Goal: Information Seeking & Learning: Learn about a topic

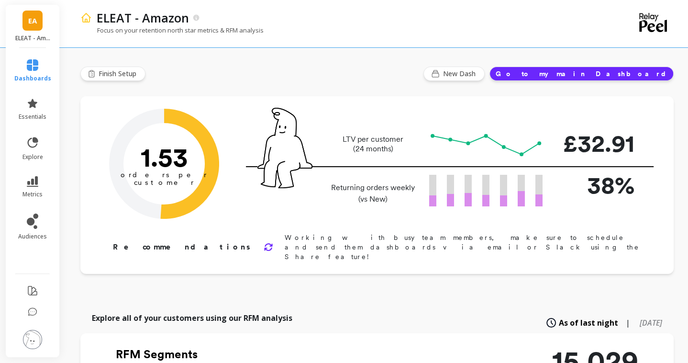
click at [36, 19] on span "EA" at bounding box center [32, 20] width 9 height 11
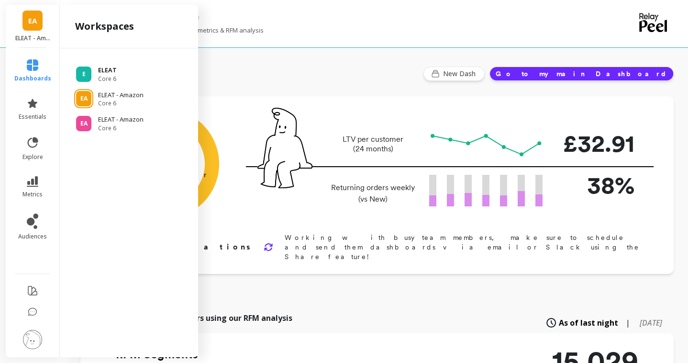
click at [106, 68] on p "ELEAT" at bounding box center [107, 71] width 19 height 10
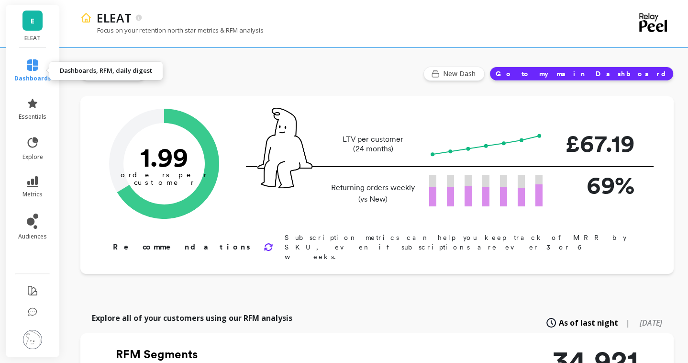
click at [32, 68] on icon at bounding box center [32, 64] width 11 height 11
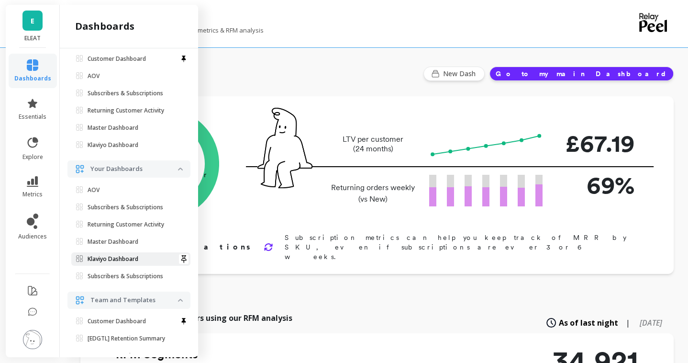
scroll to position [144, 0]
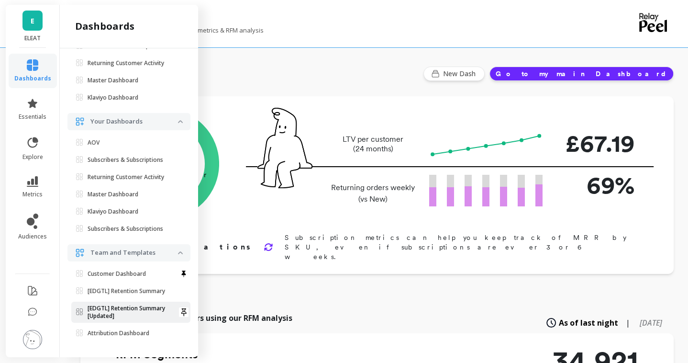
click at [134, 314] on p "[EDGTL] Retention Summary [Updated]" at bounding box center [133, 311] width 90 height 15
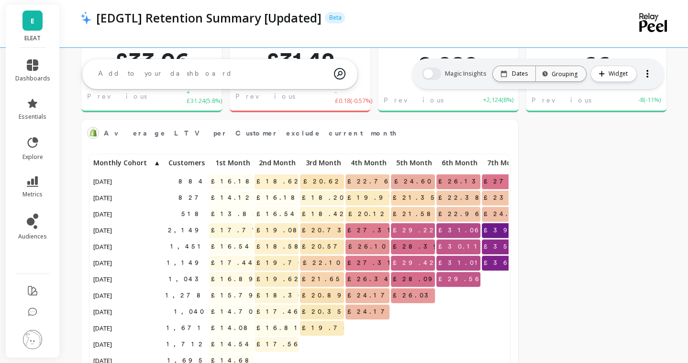
scroll to position [195, 0]
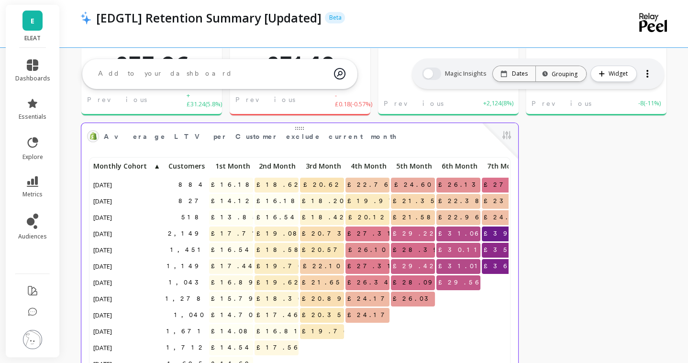
click at [385, 143] on div "Average LTV per Customer exclude current month Edit Widget & Insights" at bounding box center [299, 136] width 437 height 26
click at [508, 135] on button at bounding box center [506, 135] width 11 height 13
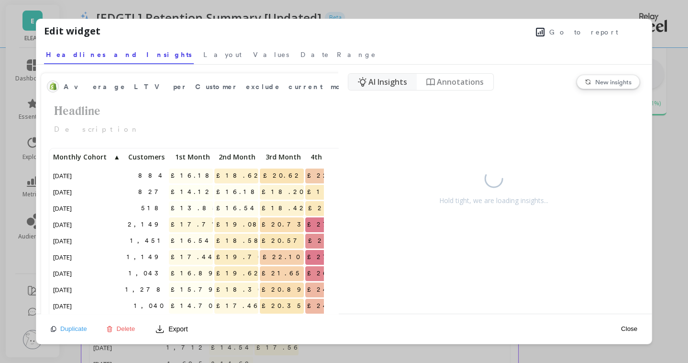
scroll to position [263, 272]
click at [593, 32] on span "Go to report" at bounding box center [583, 32] width 69 height 10
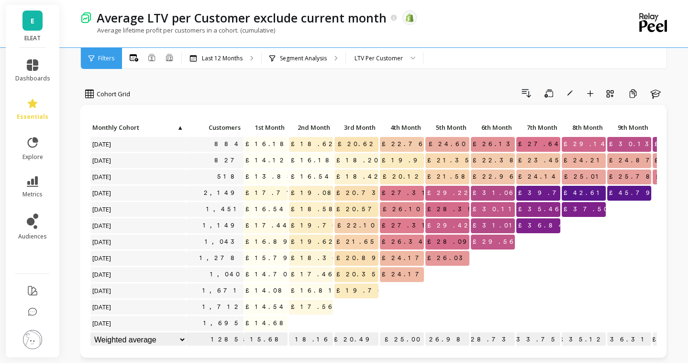
scroll to position [0, 0]
click at [227, 61] on p "Last 12 Months" at bounding box center [222, 59] width 41 height 8
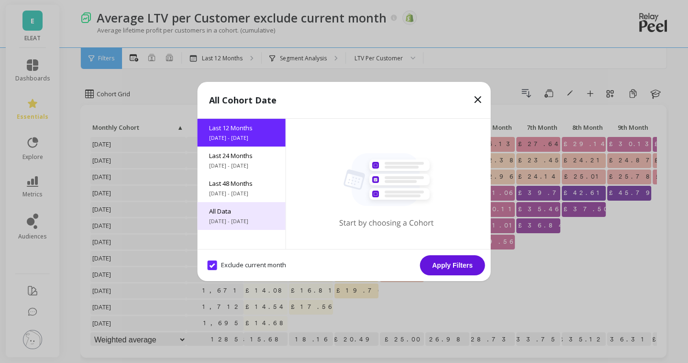
click at [240, 215] on span "All Data" at bounding box center [241, 211] width 65 height 9
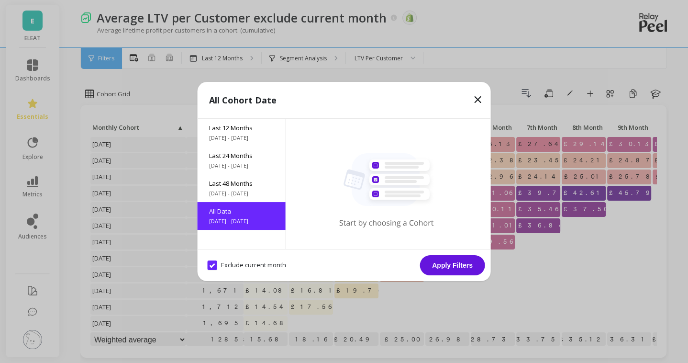
click at [453, 264] on button "Apply Filters" at bounding box center [452, 265] width 65 height 20
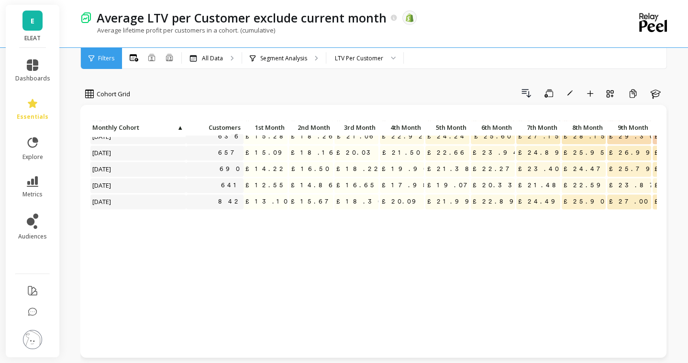
scroll to position [439, 0]
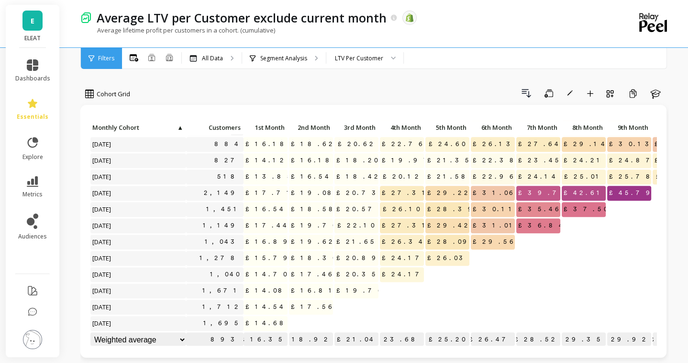
click at [270, 320] on span "£14.68" at bounding box center [268, 323] width 49 height 14
click at [162, 324] on p "[DATE]" at bounding box center [138, 323] width 96 height 14
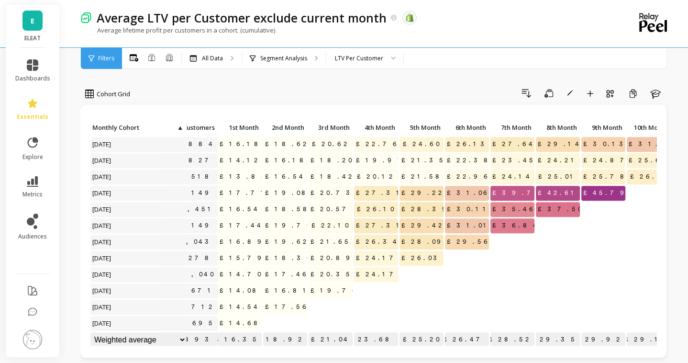
scroll to position [439, 29]
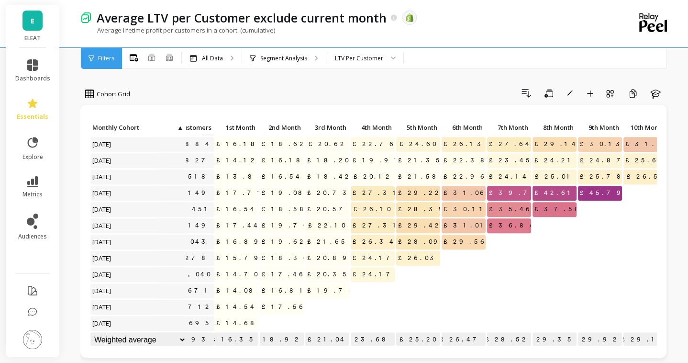
click at [249, 194] on span "£17.71" at bounding box center [240, 193] width 53 height 14
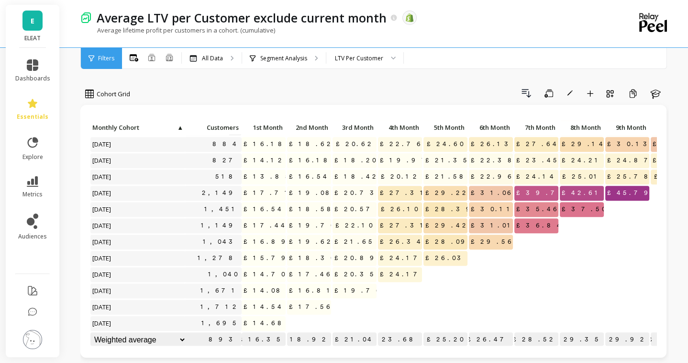
scroll to position [439, 0]
click at [294, 57] on p "Segment Analysis" at bounding box center [283, 59] width 47 height 8
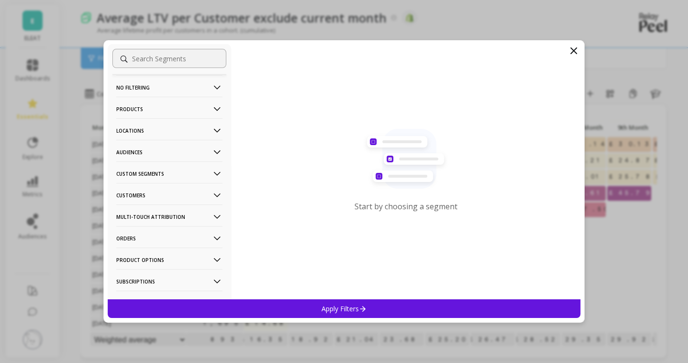
scroll to position [57, 0]
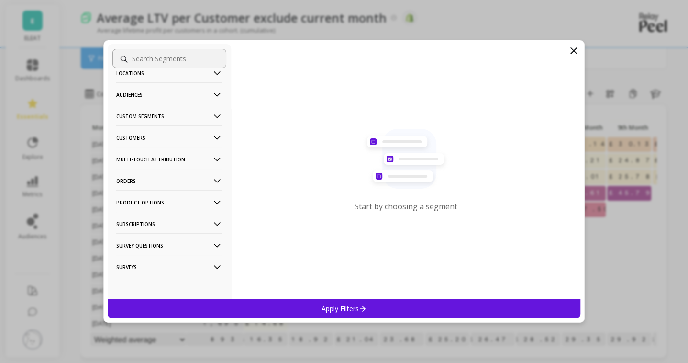
click at [216, 199] on Options-icon at bounding box center [217, 202] width 11 height 11
click at [219, 178] on icon at bounding box center [217, 181] width 11 height 11
click at [218, 178] on icon at bounding box center [217, 181] width 11 height 11
click at [218, 159] on Attribution-icon at bounding box center [217, 159] width 11 height 11
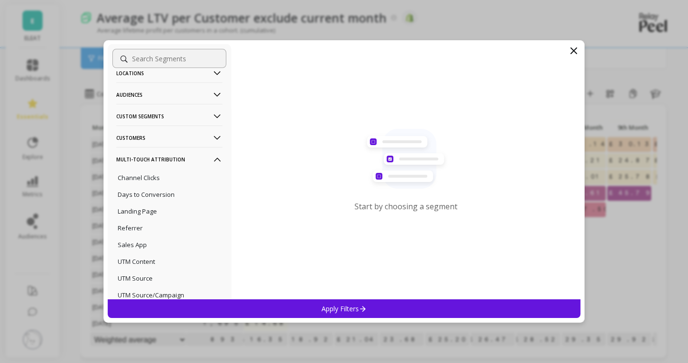
click at [218, 159] on Attribution-icon at bounding box center [217, 159] width 11 height 11
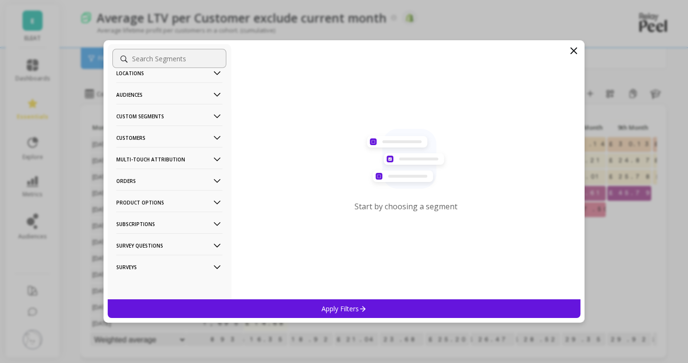
click at [216, 134] on icon at bounding box center [217, 138] width 11 height 11
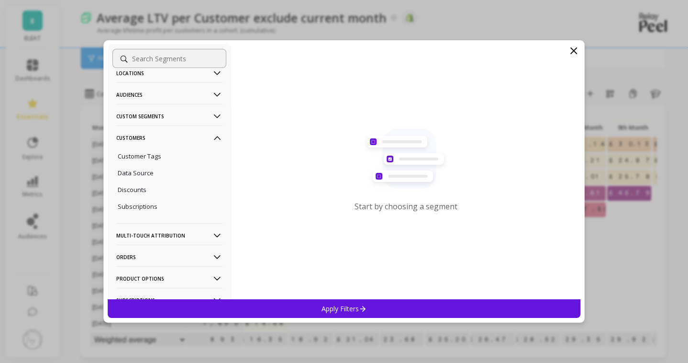
click at [216, 134] on icon at bounding box center [217, 138] width 11 height 11
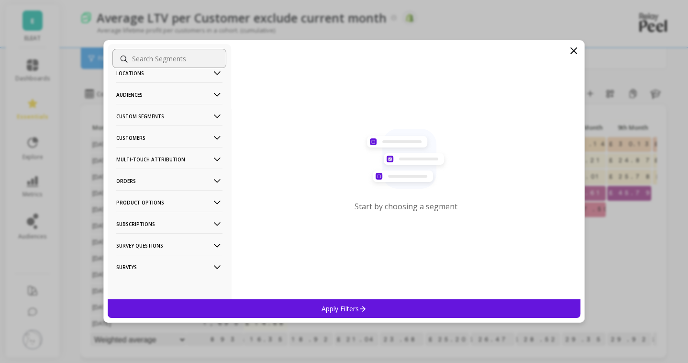
click at [216, 114] on Segments-icon at bounding box center [217, 116] width 11 height 11
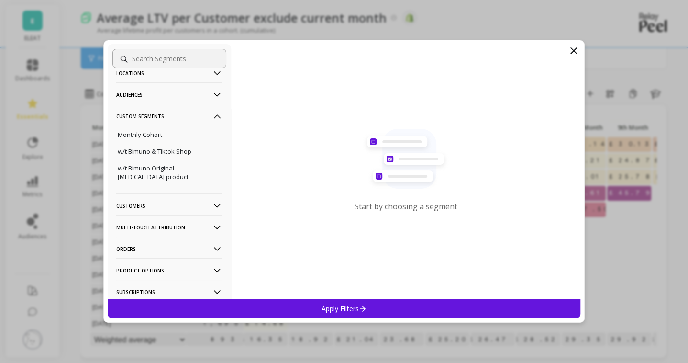
click at [216, 114] on icon at bounding box center [217, 116] width 7 height 4
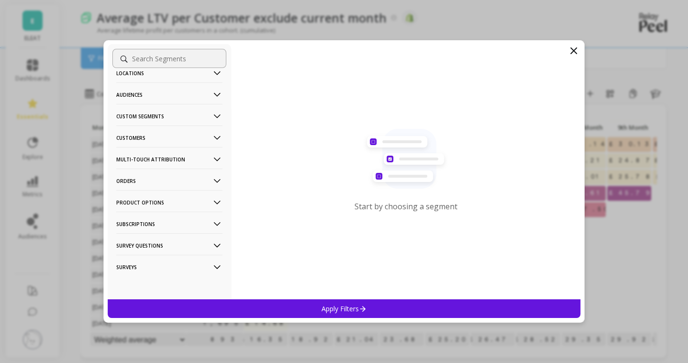
click at [216, 114] on Segments-icon at bounding box center [217, 116] width 11 height 11
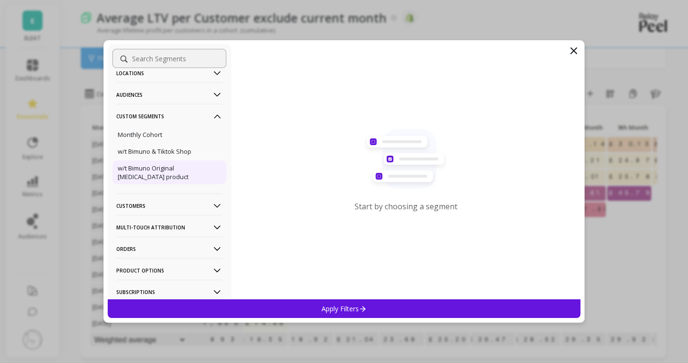
click at [161, 172] on p "w/t Bimuno Original [MEDICAL_DATA] product" at bounding box center [169, 172] width 103 height 17
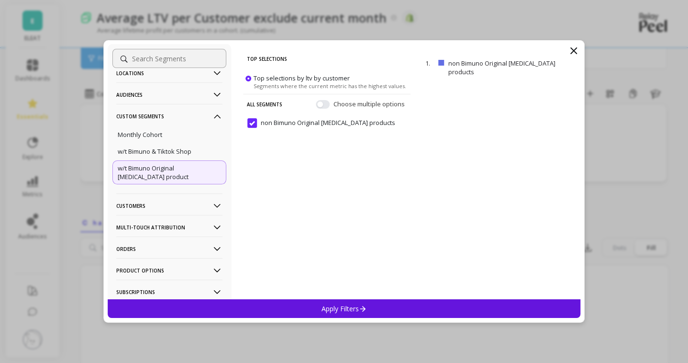
click at [351, 306] on p "Apply Filters" at bounding box center [344, 308] width 45 height 9
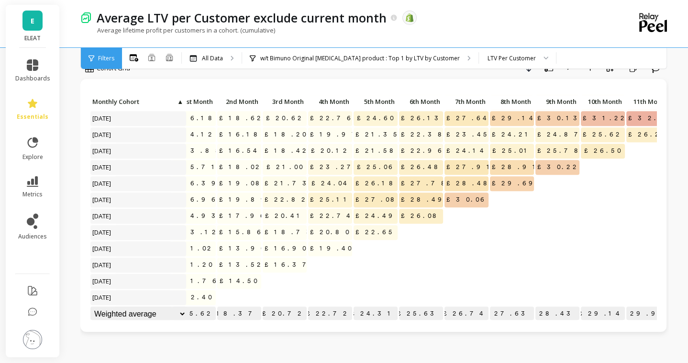
scroll to position [439, 74]
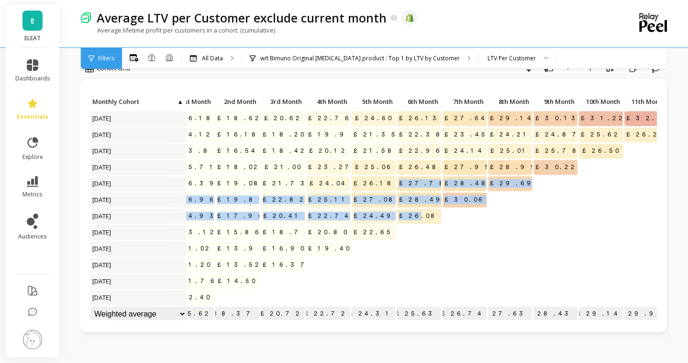
drag, startPoint x: 422, startPoint y: 183, endPoint x: 430, endPoint y: 211, distance: 29.4
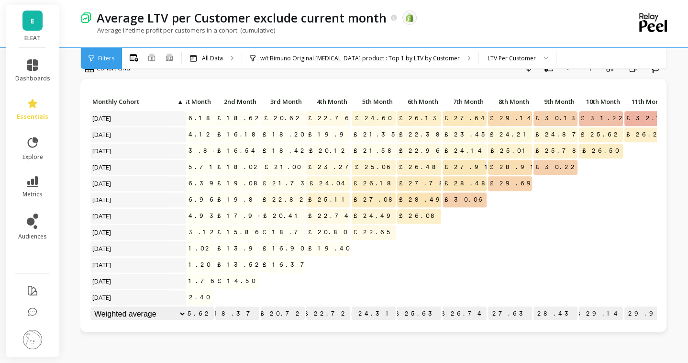
click at [430, 215] on span "£26.08" at bounding box center [420, 216] width 46 height 14
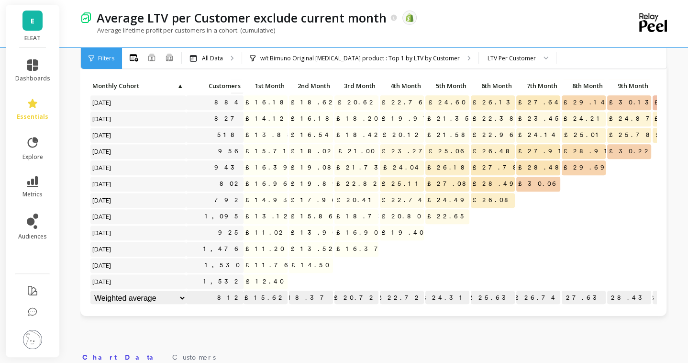
scroll to position [43, 0]
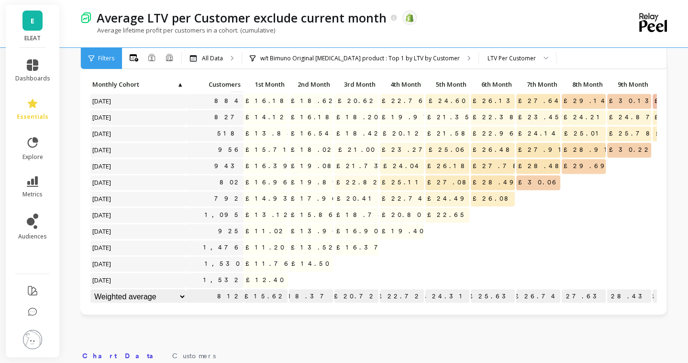
click at [177, 296] on select "Weighted average Weighted average excl. current month Sum [PERSON_NAME]" at bounding box center [138, 296] width 96 height 15
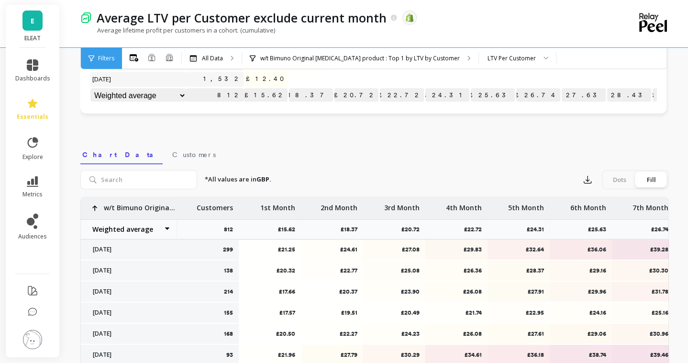
scroll to position [125, 0]
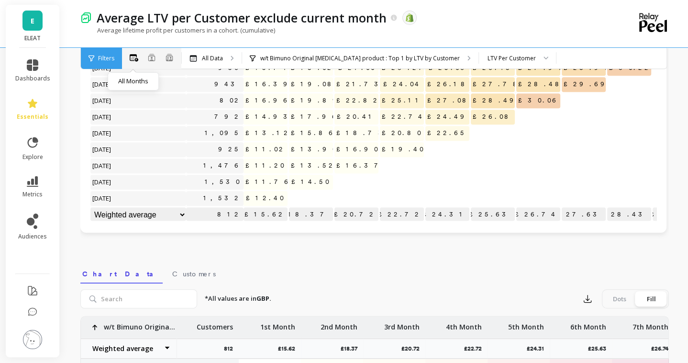
click at [134, 60] on icon at bounding box center [134, 58] width 9 height 8
click at [111, 61] on span "Filters" at bounding box center [106, 59] width 16 height 8
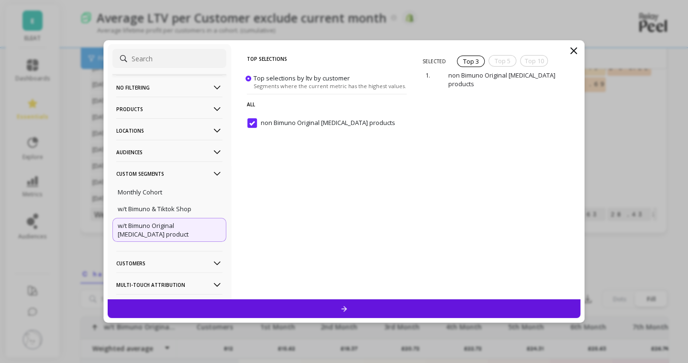
click at [572, 52] on icon at bounding box center [574, 51] width 6 height 6
